Goal: Task Accomplishment & Management: Manage account settings

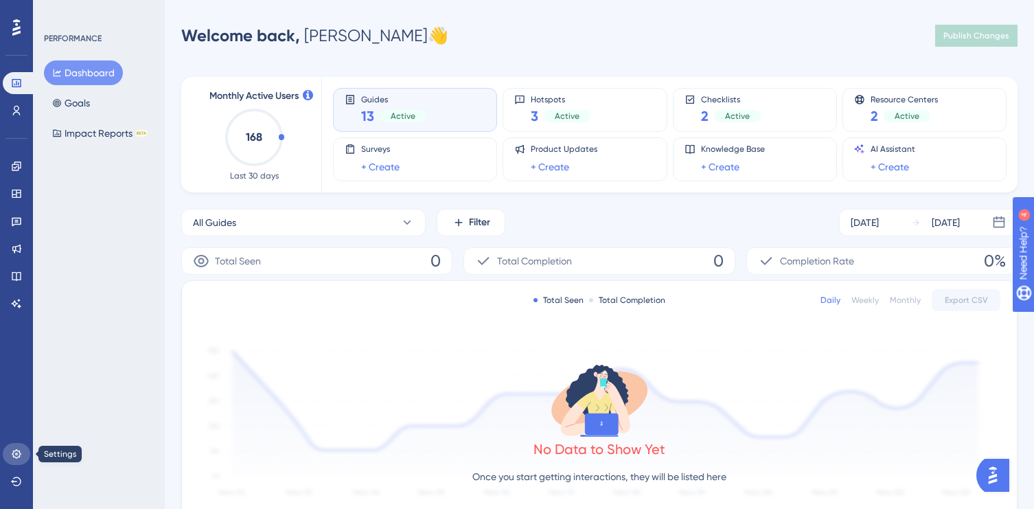
click at [13, 461] on link at bounding box center [16, 454] width 27 height 22
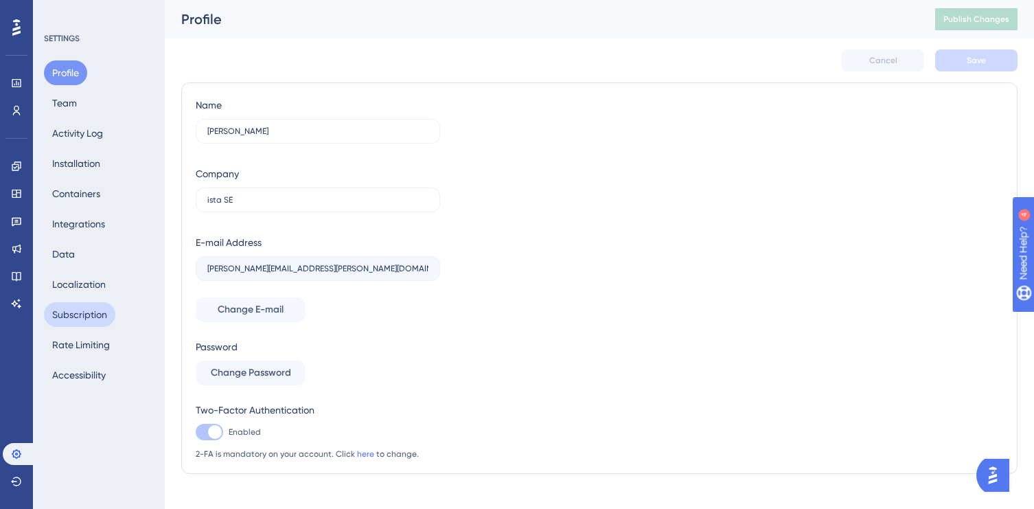
click at [90, 312] on button "Subscription" at bounding box center [79, 314] width 71 height 25
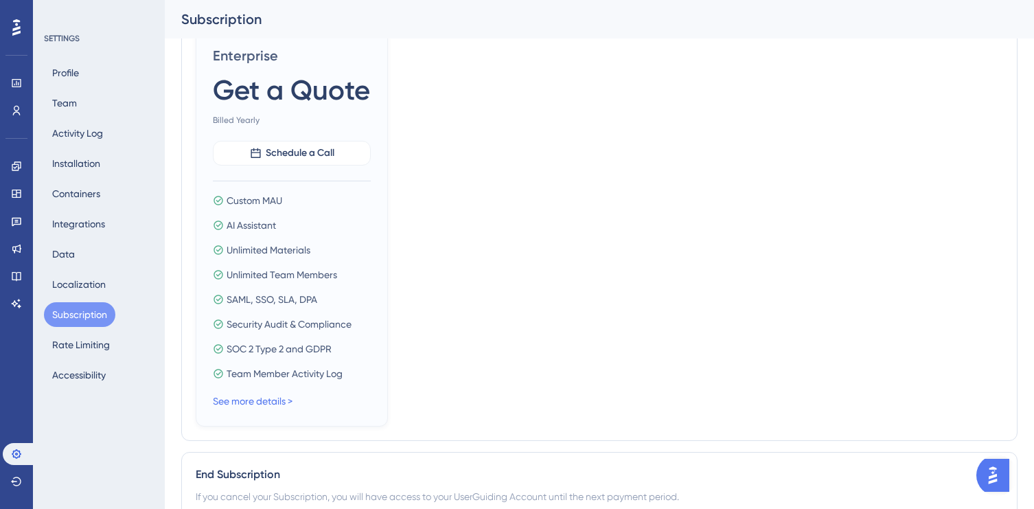
scroll to position [1077, 0]
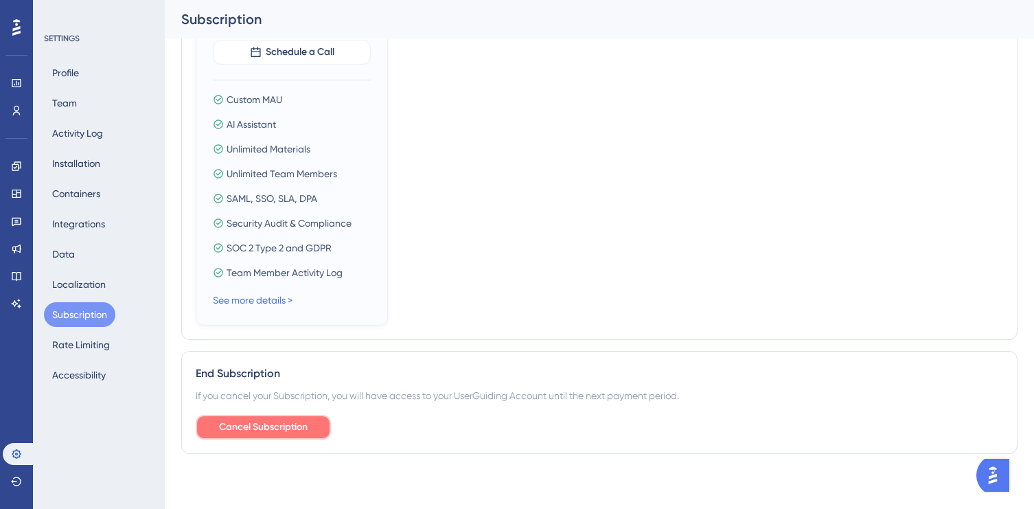
click at [285, 425] on span "Cancel Subscription" at bounding box center [263, 427] width 89 height 16
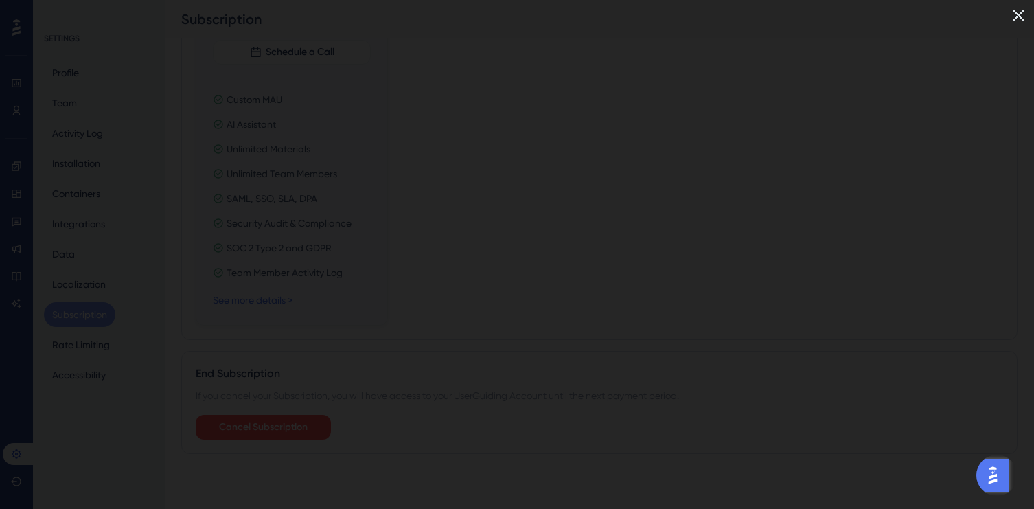
click at [1018, 14] on img at bounding box center [1018, 15] width 23 height 23
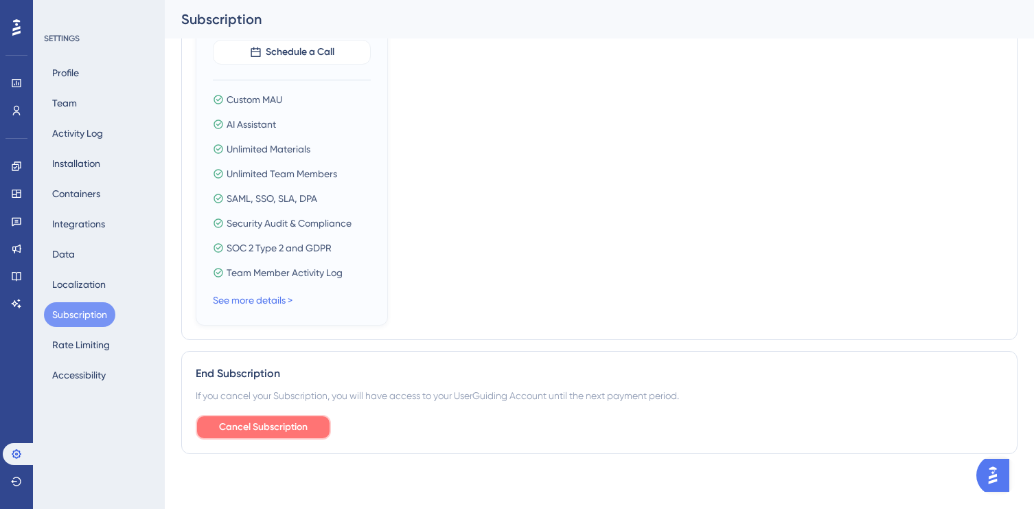
click at [294, 421] on span "Cancel Subscription" at bounding box center [263, 427] width 89 height 16
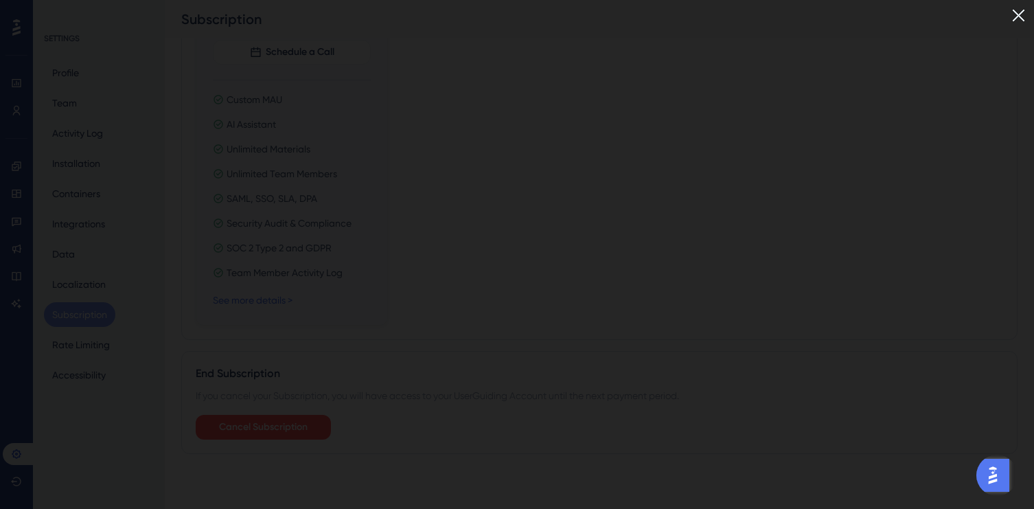
click at [1020, 17] on img at bounding box center [1018, 15] width 23 height 23
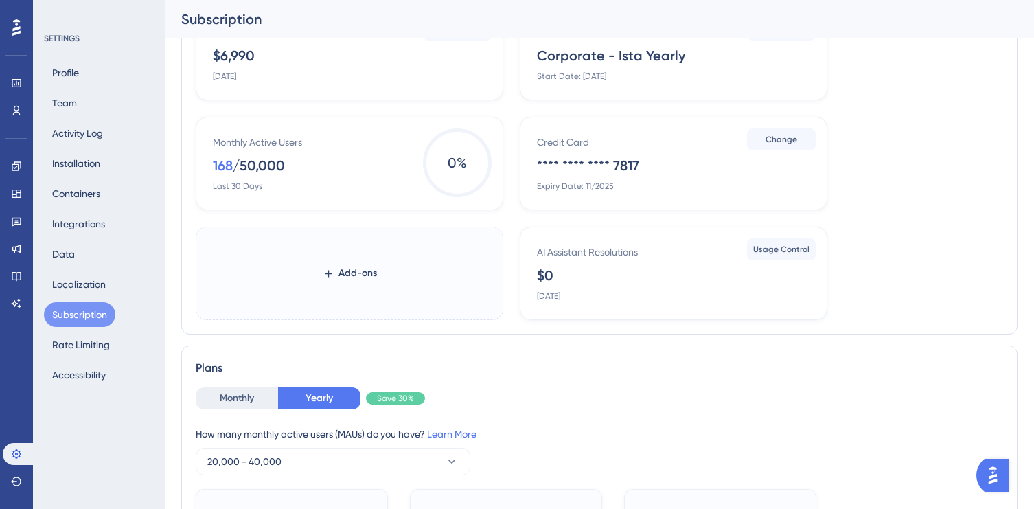
scroll to position [0, 0]
